Goal: Task Accomplishment & Management: Understand process/instructions

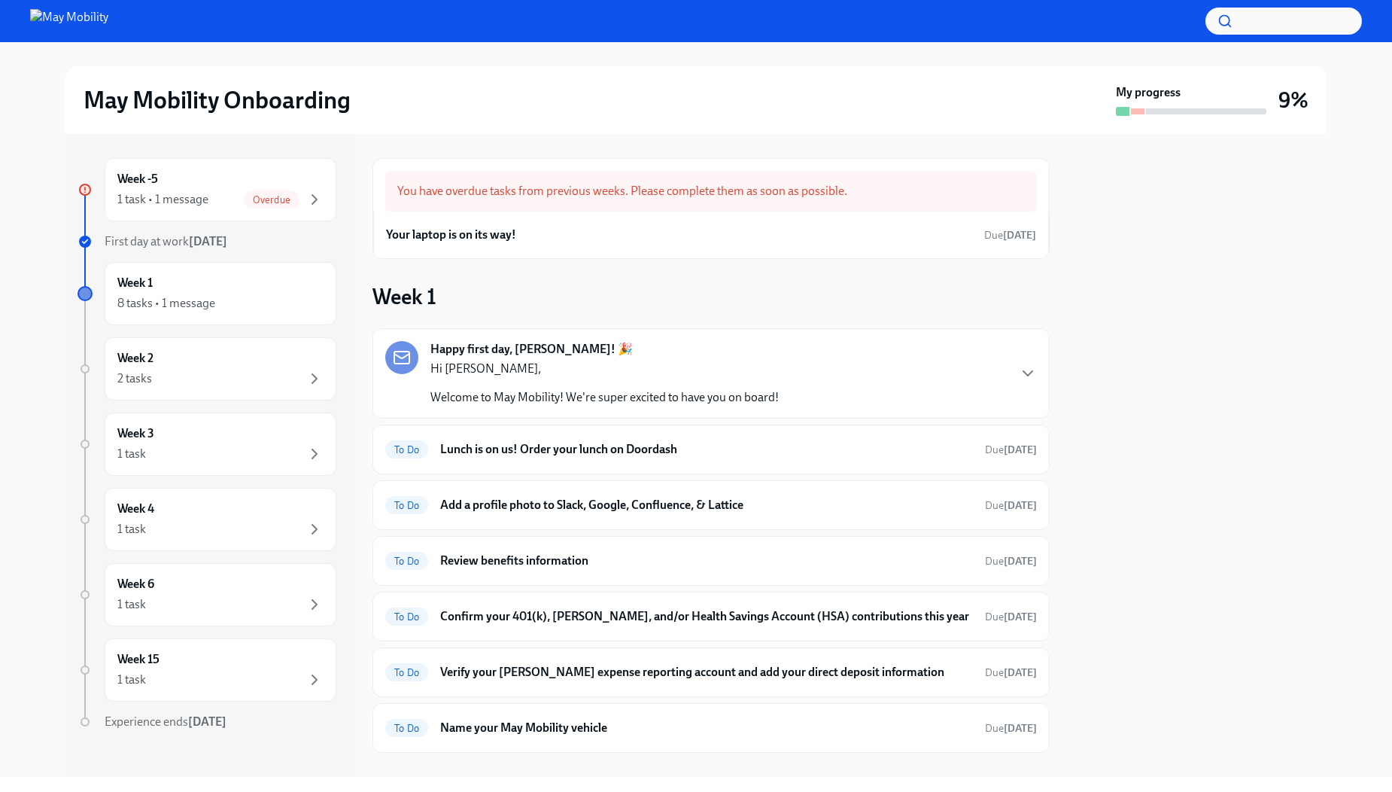
scroll to position [92, 0]
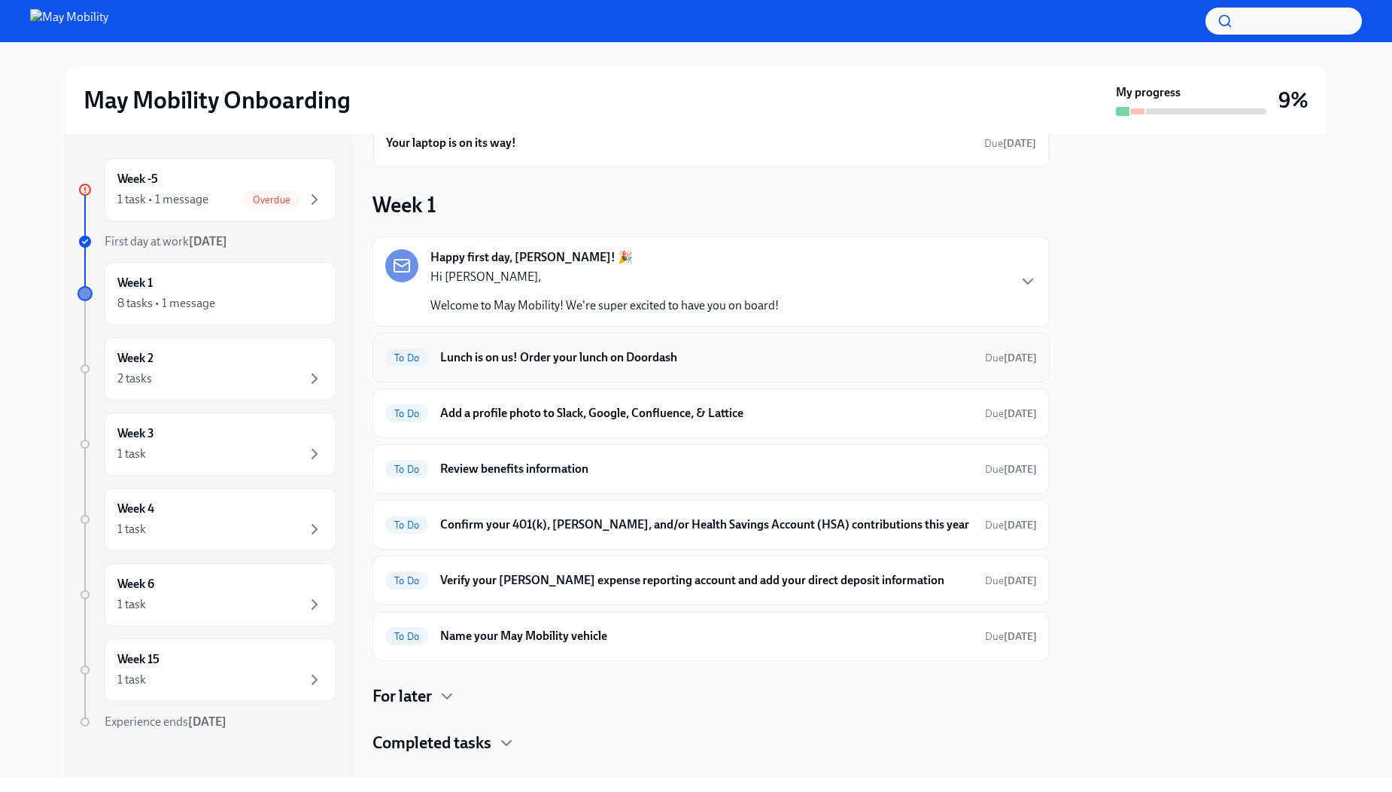
click at [535, 351] on h6 "Lunch is on us! Order your lunch on Doordash" at bounding box center [706, 357] width 533 height 17
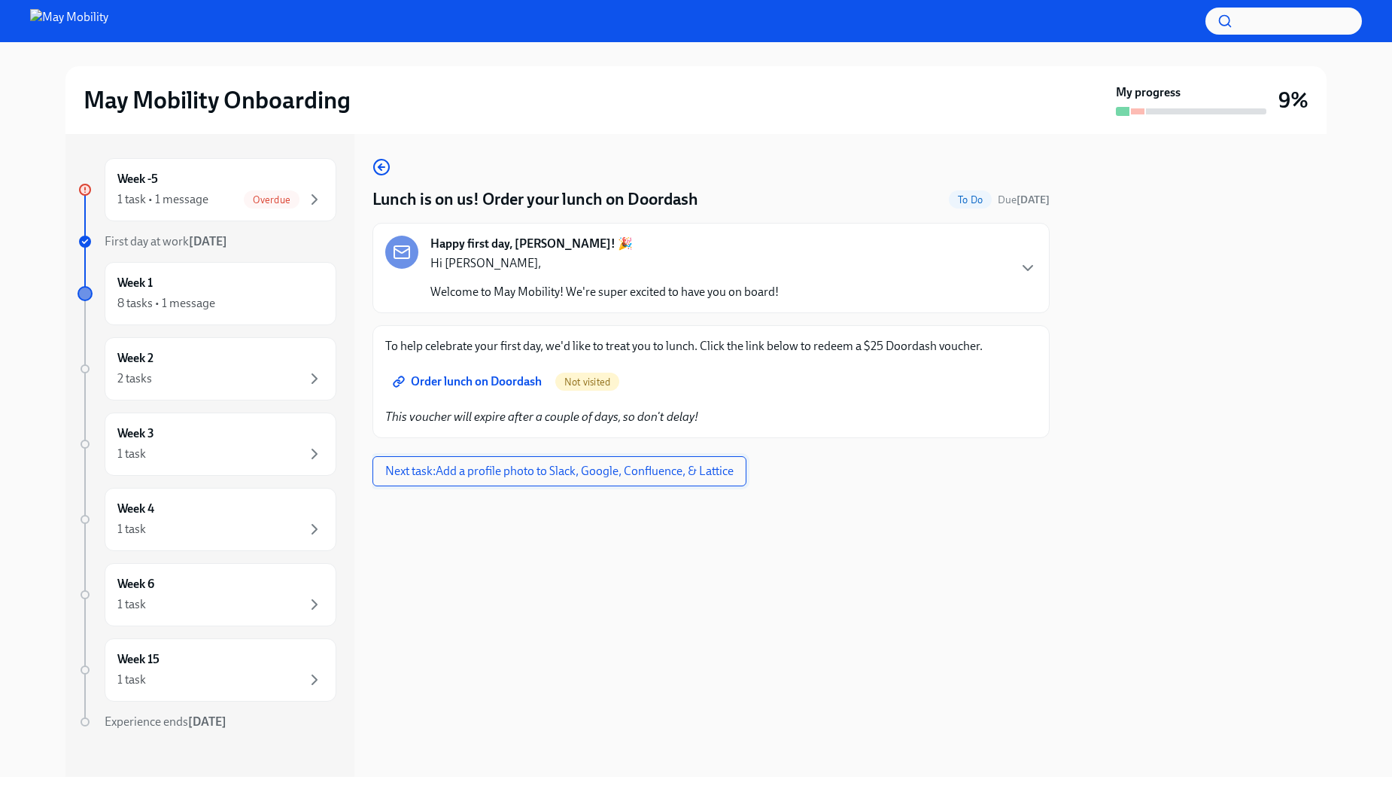
click at [605, 468] on span "Next task : Add a profile photo to Slack, Google, Confluence, & Lattice" at bounding box center [559, 471] width 348 height 15
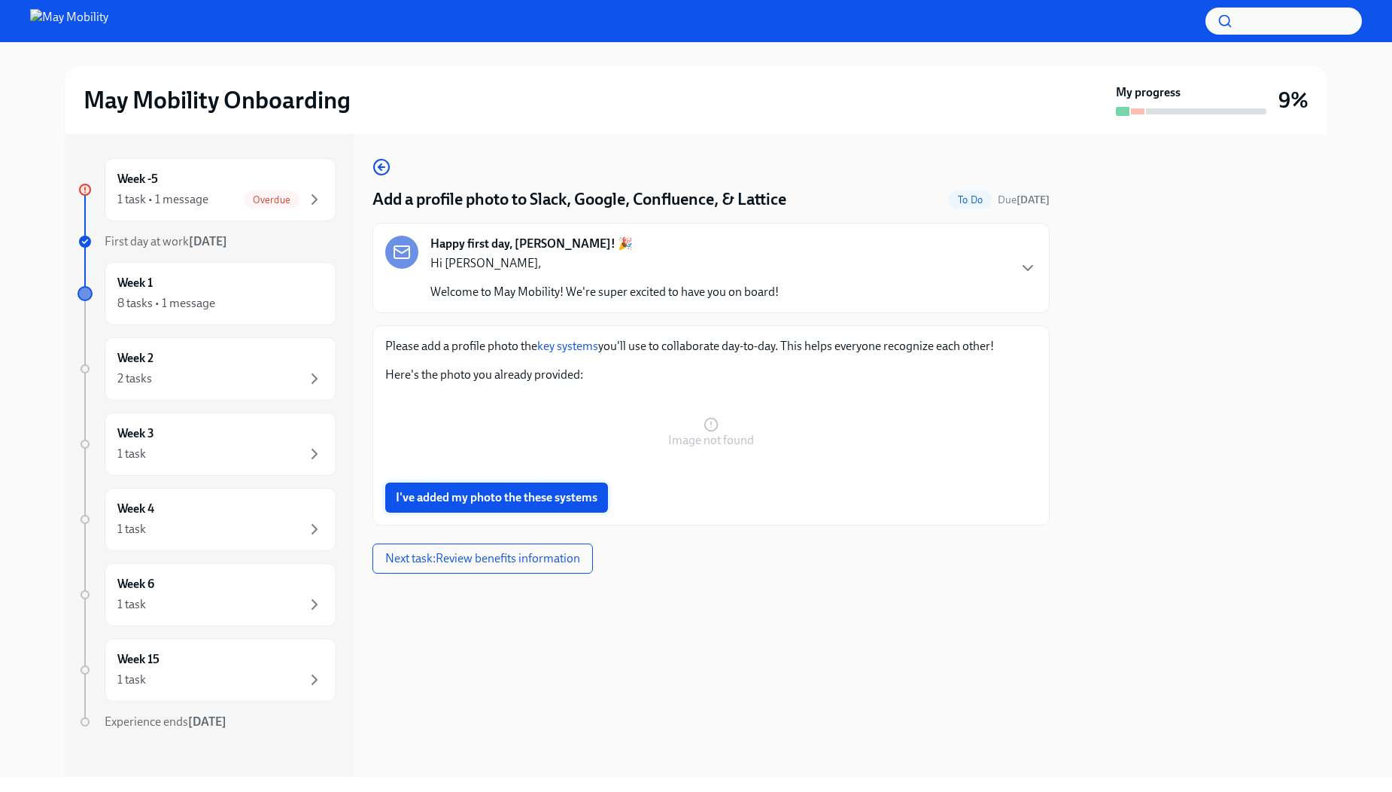
click at [496, 501] on span "I've added my photo the these systems" at bounding box center [497, 497] width 202 height 15
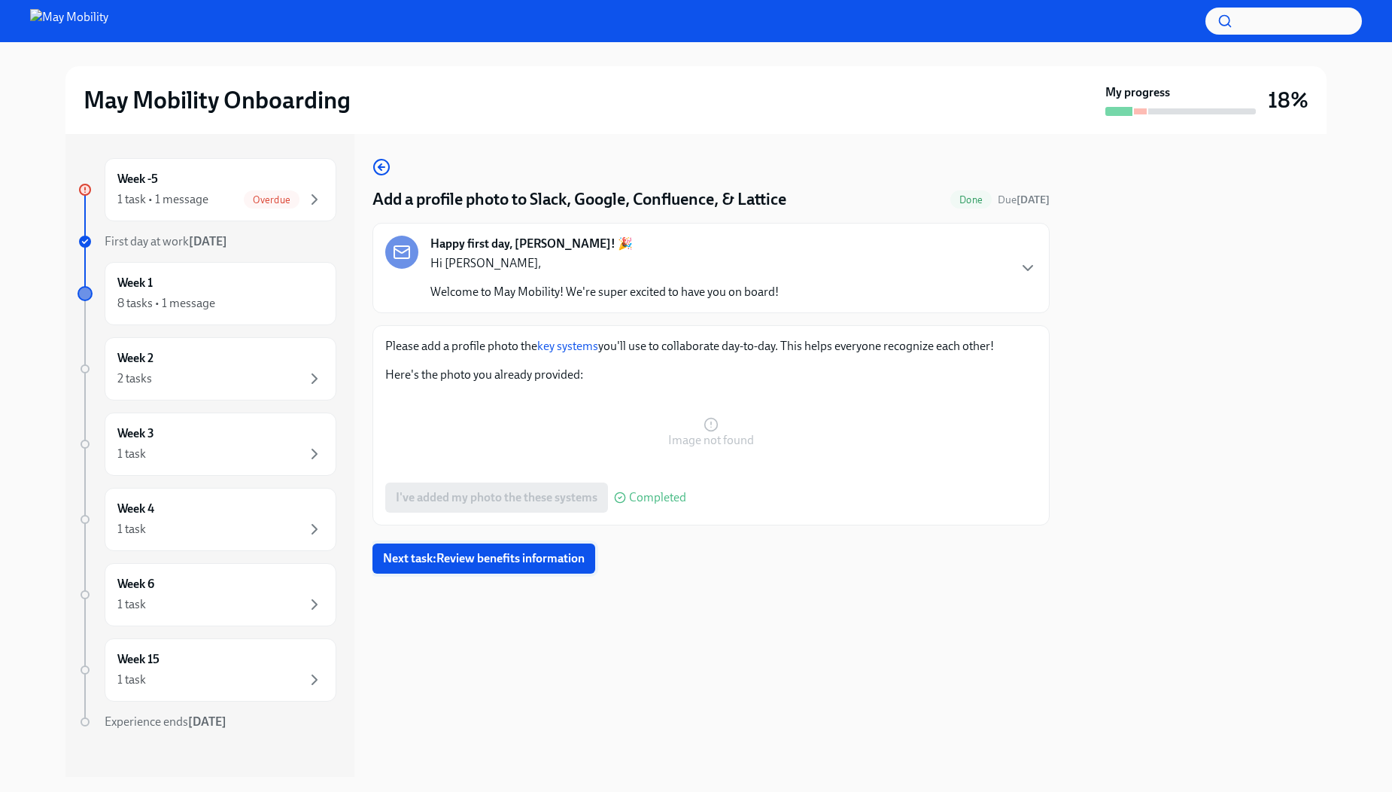
click at [471, 557] on span "Next task : Review benefits information" at bounding box center [484, 558] width 202 height 15
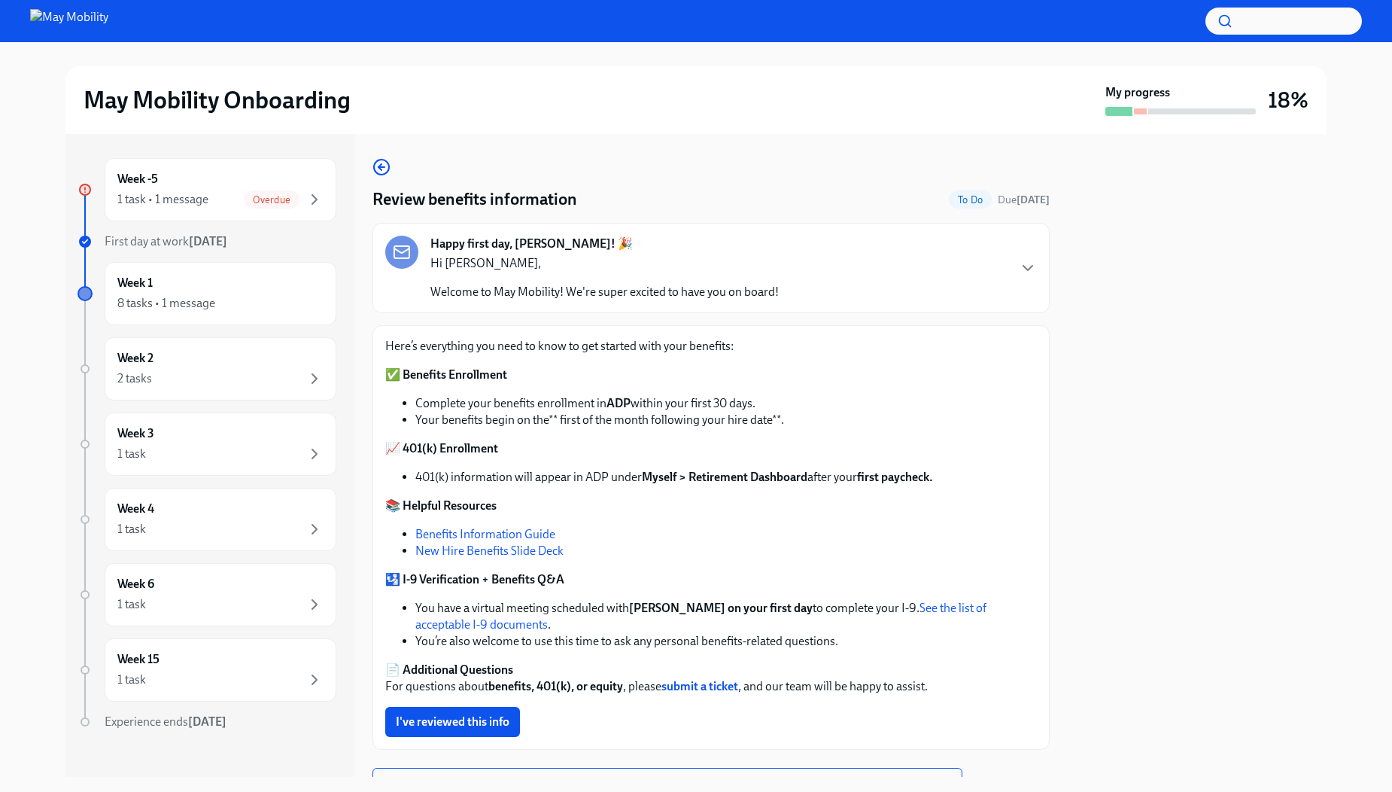
scroll to position [69, 0]
